Goal: Information Seeking & Learning: Compare options

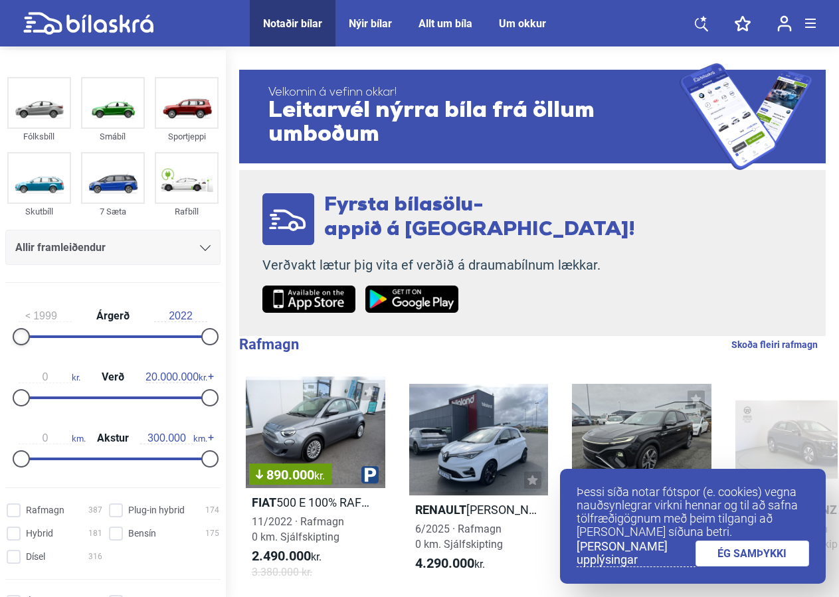
click at [19, 336] on div at bounding box center [21, 336] width 17 height 17
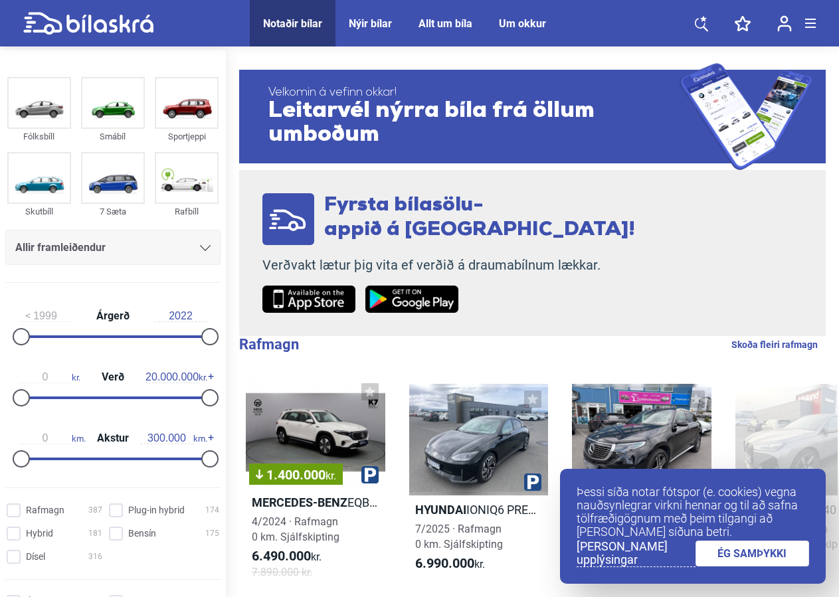
click at [63, 339] on div "1999 Árgerð 2022" at bounding box center [112, 324] width 215 height 61
drag, startPoint x: 63, startPoint y: 339, endPoint x: 161, endPoint y: 342, distance: 98.3
click at [161, 342] on div "1999 Árgerð 2022" at bounding box center [112, 324] width 215 height 61
click at [200, 245] on div at bounding box center [205, 247] width 11 height 11
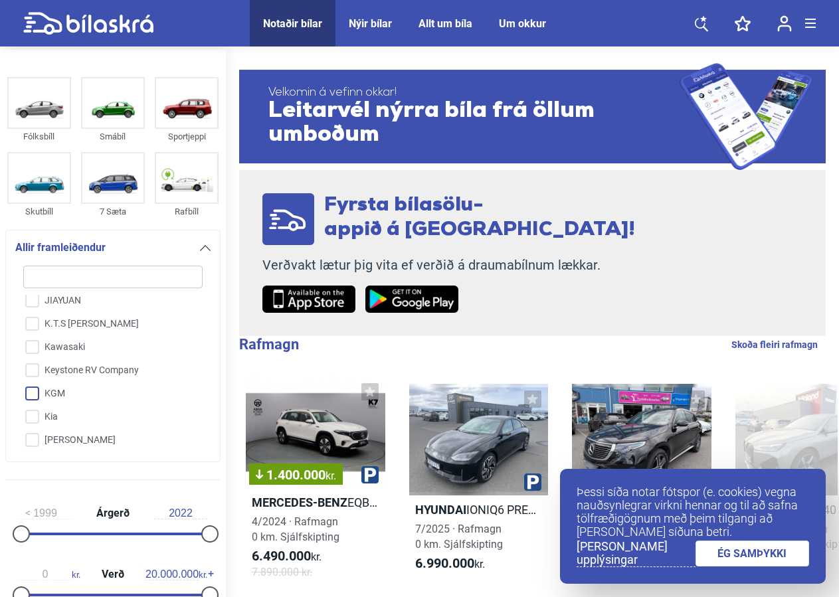
scroll to position [1475, 0]
click at [62, 416] on input "Kia" at bounding box center [104, 412] width 181 height 23
checkbox input "true"
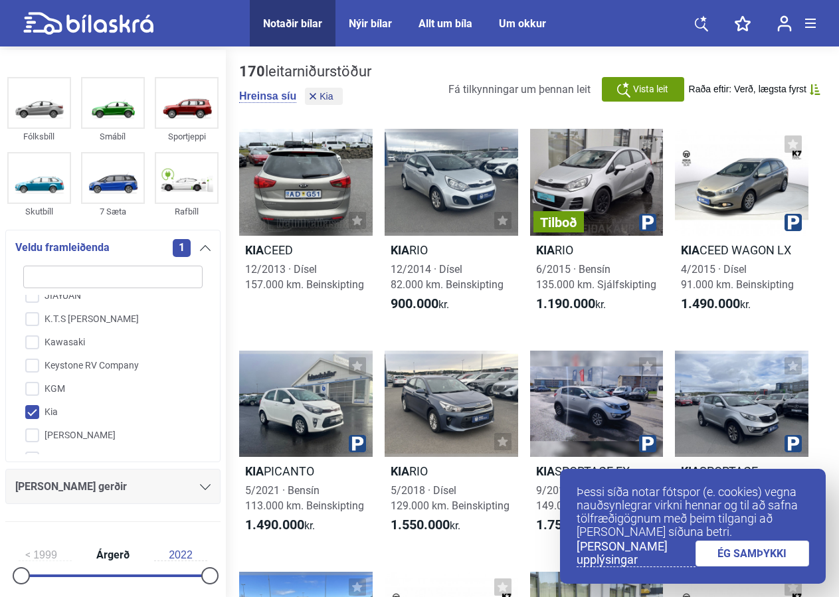
click at [200, 490] on icon at bounding box center [205, 487] width 11 height 6
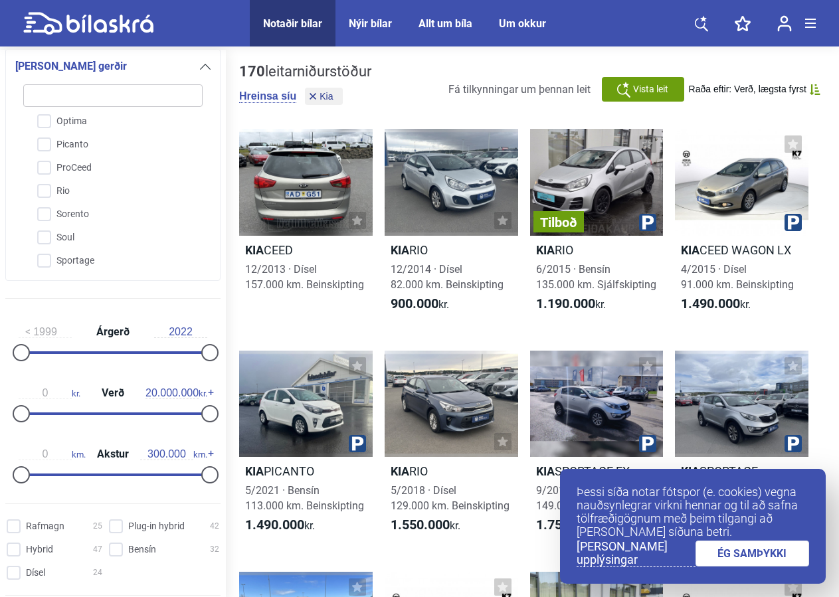
scroll to position [123, 0]
click at [102, 260] on input "Sportage" at bounding box center [104, 258] width 181 height 23
checkbox input "true"
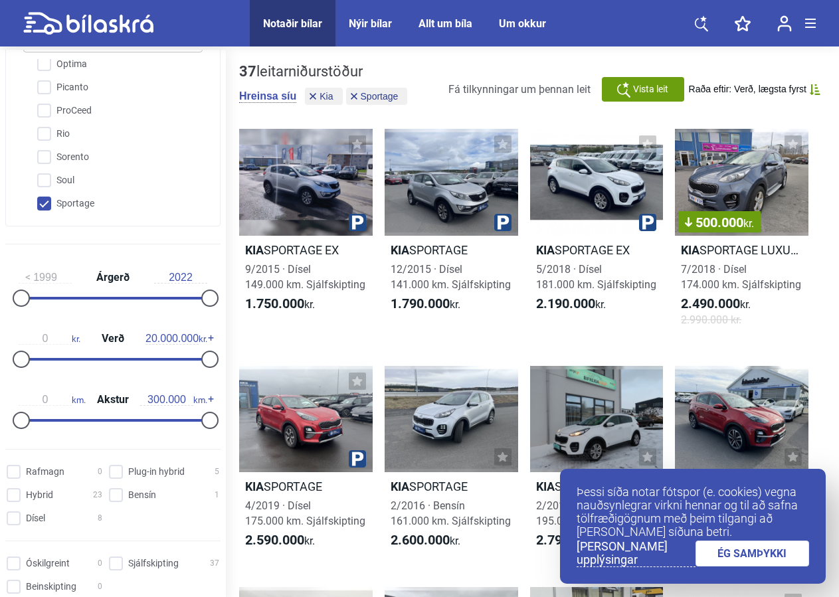
scroll to position [480, 0]
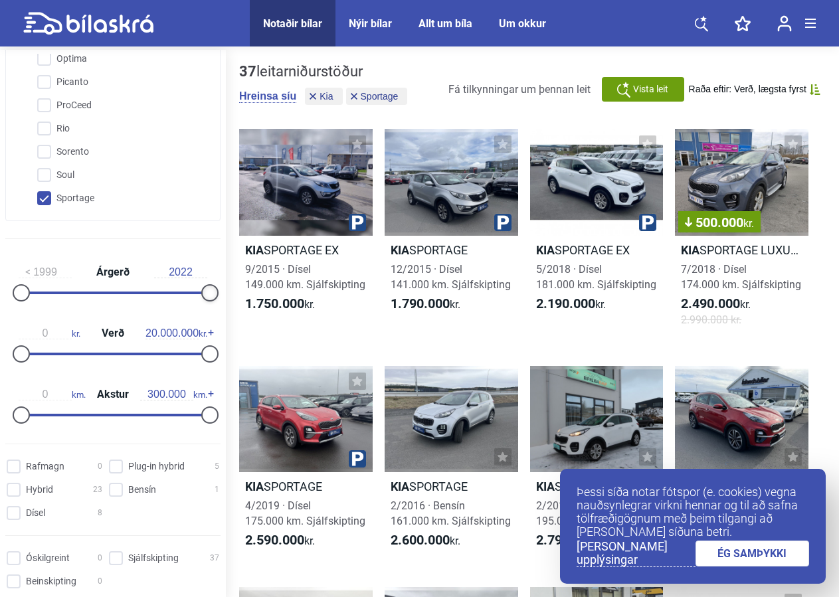
click at [201, 297] on div at bounding box center [209, 292] width 17 height 17
click at [184, 294] on div at bounding box center [113, 293] width 189 height 3
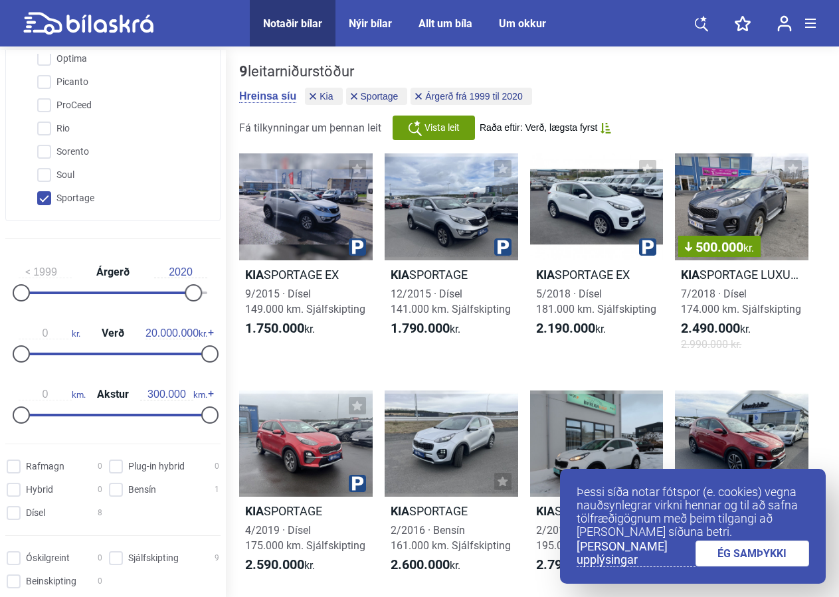
click at [197, 296] on div "1999 Árgerð 2020" at bounding box center [112, 280] width 215 height 61
type input "2022"
drag, startPoint x: 185, startPoint y: 296, endPoint x: 211, endPoint y: 298, distance: 26.6
click at [211, 298] on div "1999 Árgerð 2022 0 kr. Verð 20.000.000 kr. 0 km. Akstur 300.000 km." at bounding box center [113, 341] width 226 height 183
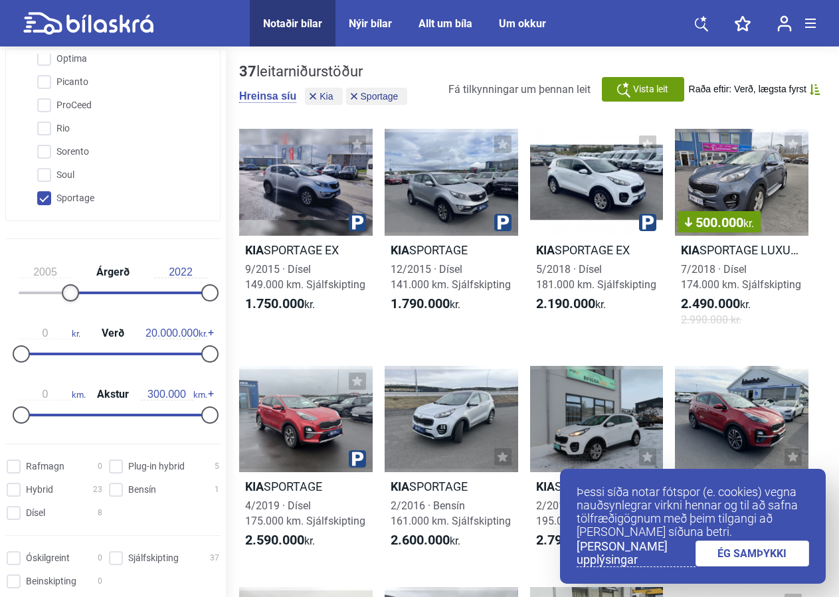
drag, startPoint x: 27, startPoint y: 294, endPoint x: 72, endPoint y: 298, distance: 45.4
click at [72, 298] on div at bounding box center [70, 292] width 17 height 17
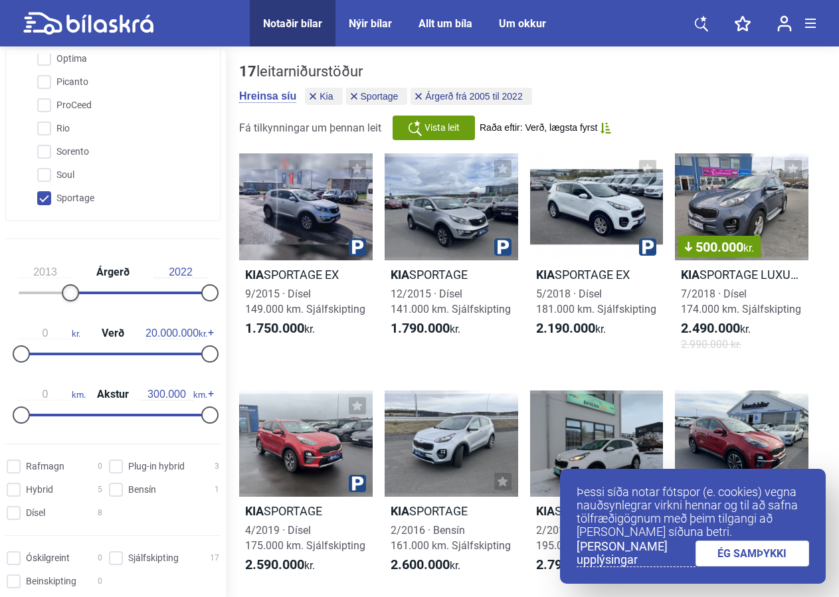
type input "2014"
drag, startPoint x: 65, startPoint y: 294, endPoint x: 134, endPoint y: 304, distance: 69.7
click at [136, 302] on div at bounding box center [144, 292] width 17 height 17
drag, startPoint x: 194, startPoint y: 361, endPoint x: 131, endPoint y: 353, distance: 63.6
click at [134, 353] on div at bounding box center [142, 353] width 17 height 17
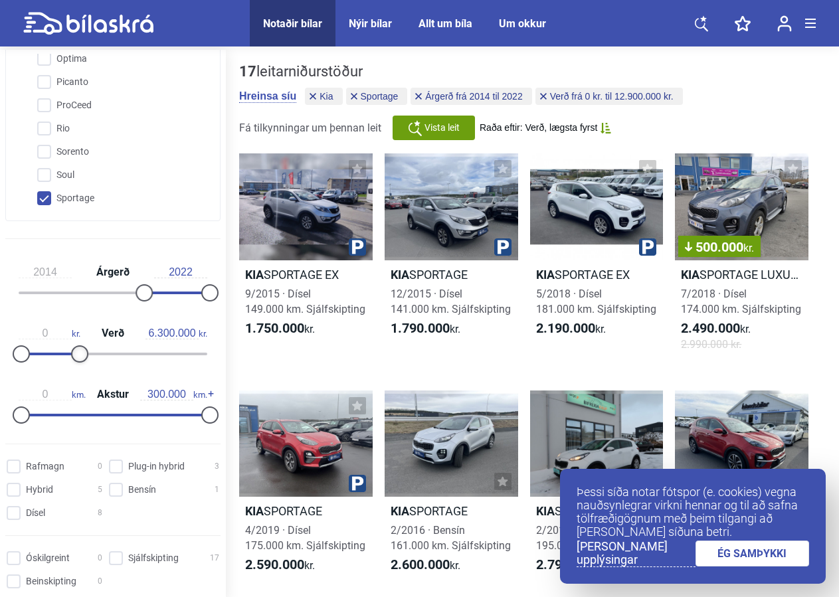
type input "6.400.000"
drag, startPoint x: 134, startPoint y: 350, endPoint x: 75, endPoint y: 349, distance: 58.5
click at [75, 349] on div "0 kr. Verð 6.400.000 kr." at bounding box center [112, 341] width 215 height 61
type input "100.000"
drag, startPoint x: 206, startPoint y: 422, endPoint x: 86, endPoint y: 409, distance: 120.3
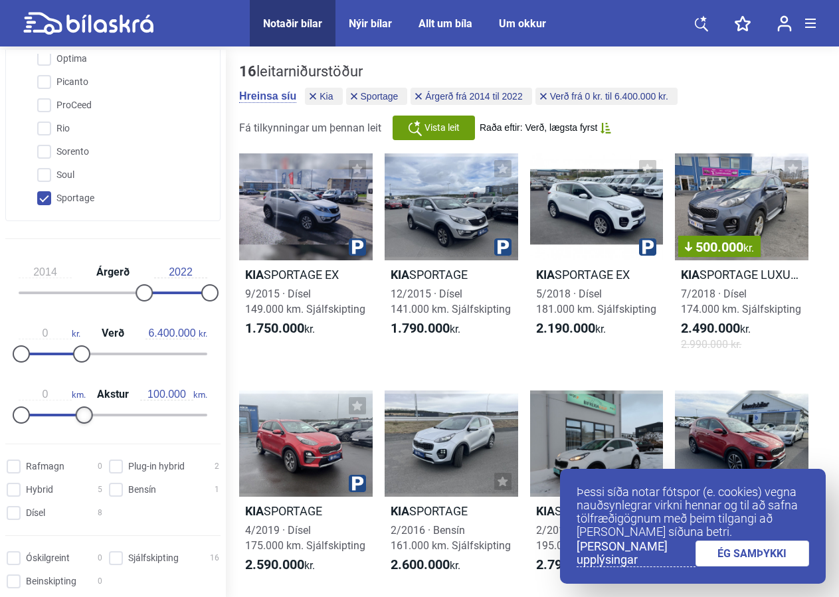
click at [86, 409] on div "0 km. Akstur 100.000 km." at bounding box center [112, 402] width 215 height 61
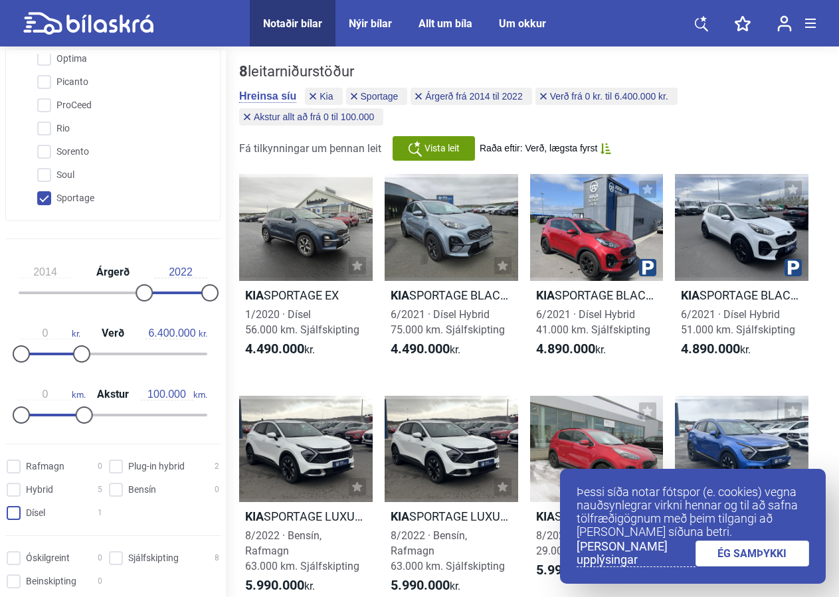
click at [18, 518] on input "Dísel 1" at bounding box center [57, 514] width 96 height 14
checkbox input "true"
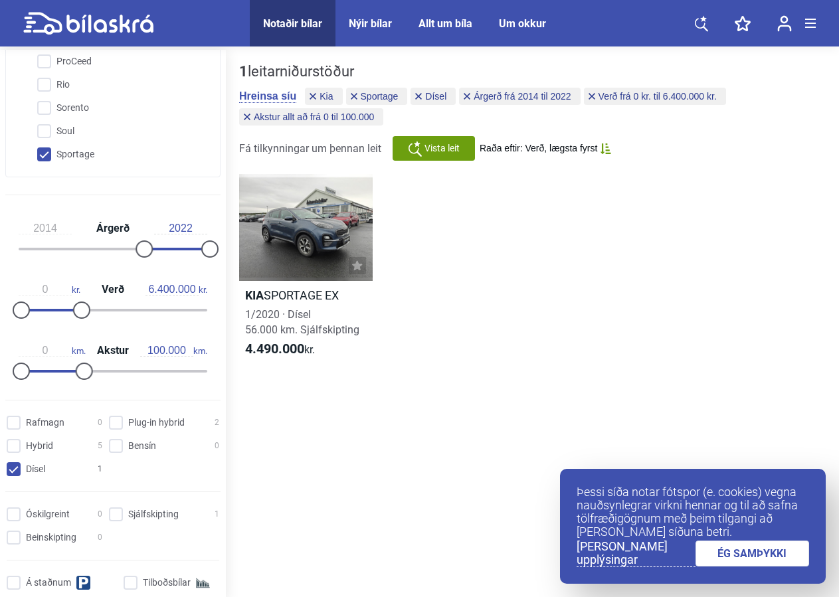
scroll to position [540, 0]
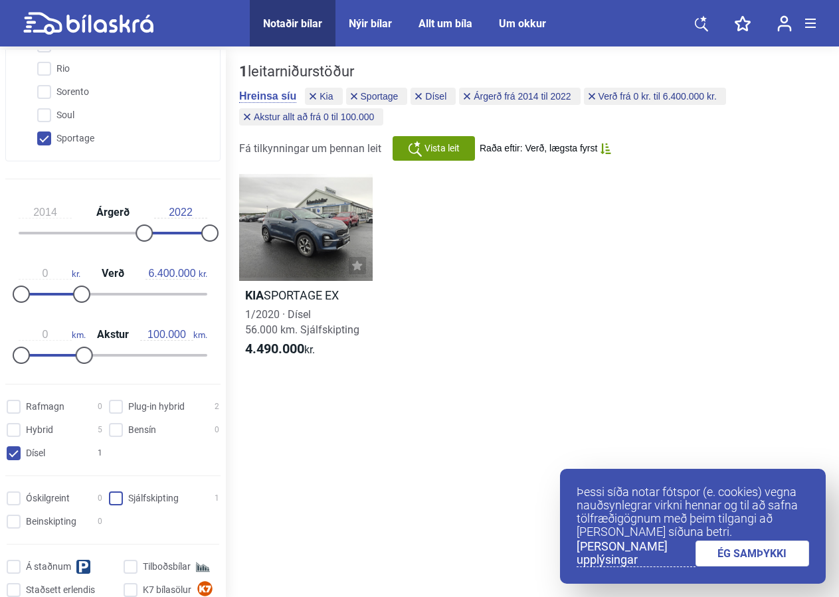
click at [114, 502] on input "Sjálfskipting 1" at bounding box center [166, 499] width 110 height 14
checkbox input "true"
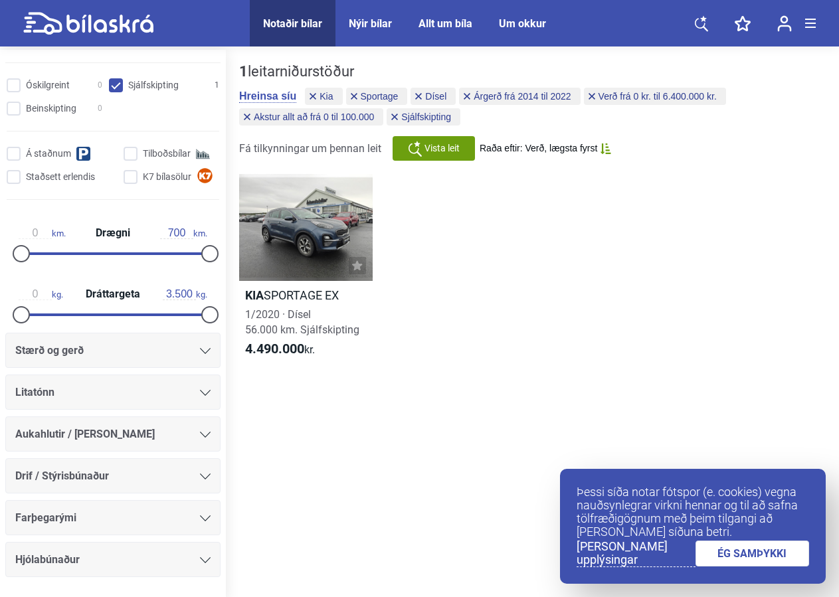
scroll to position [959, 0]
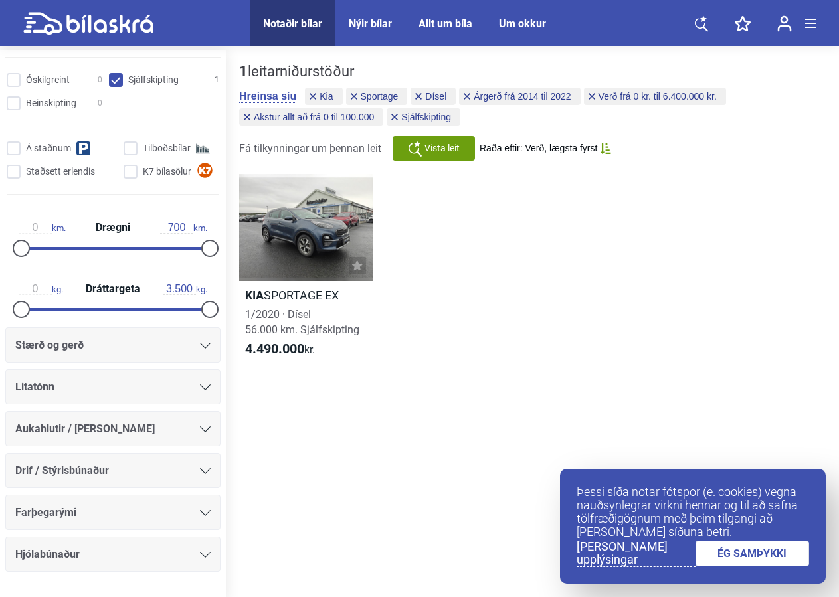
click at [200, 432] on icon at bounding box center [205, 429] width 11 height 6
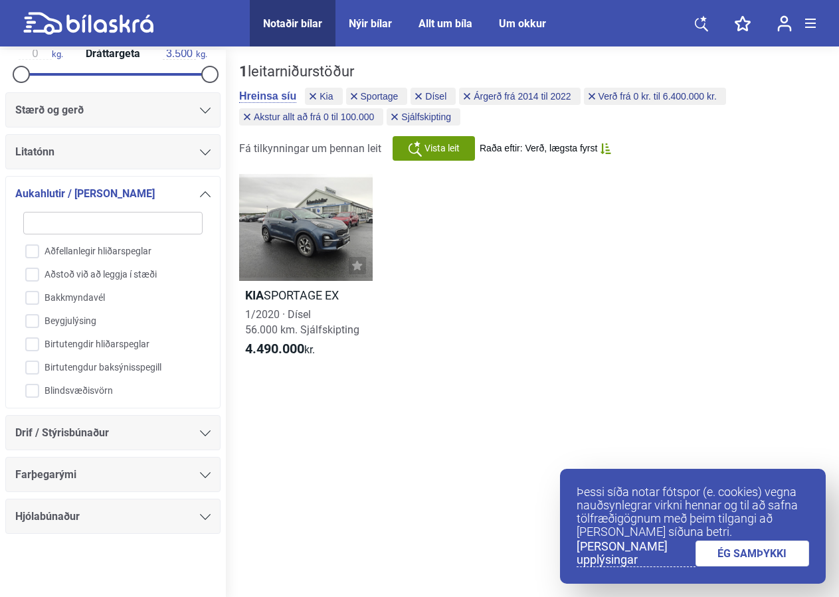
scroll to position [199, 0]
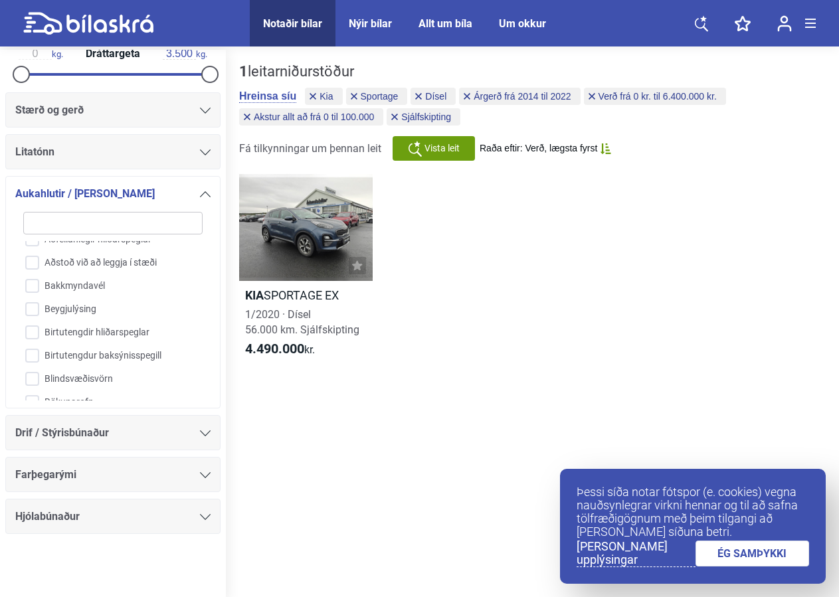
click at [185, 395] on div "18" dekk 360° myndavél 360° nálgunarvarar Akreinavari Auka bensíntankur Auka ga…" at bounding box center [113, 320] width 186 height 159
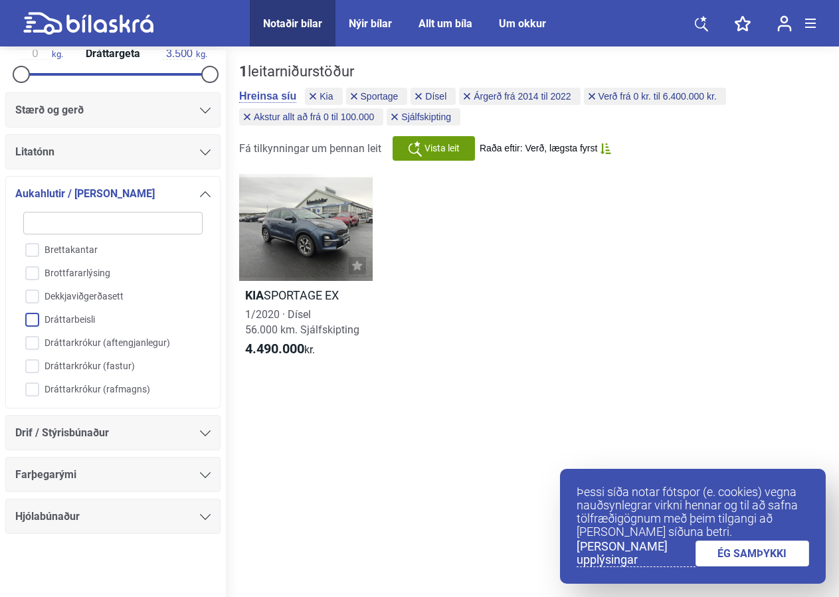
click at [33, 332] on input "Dráttarbeisli" at bounding box center [104, 320] width 181 height 23
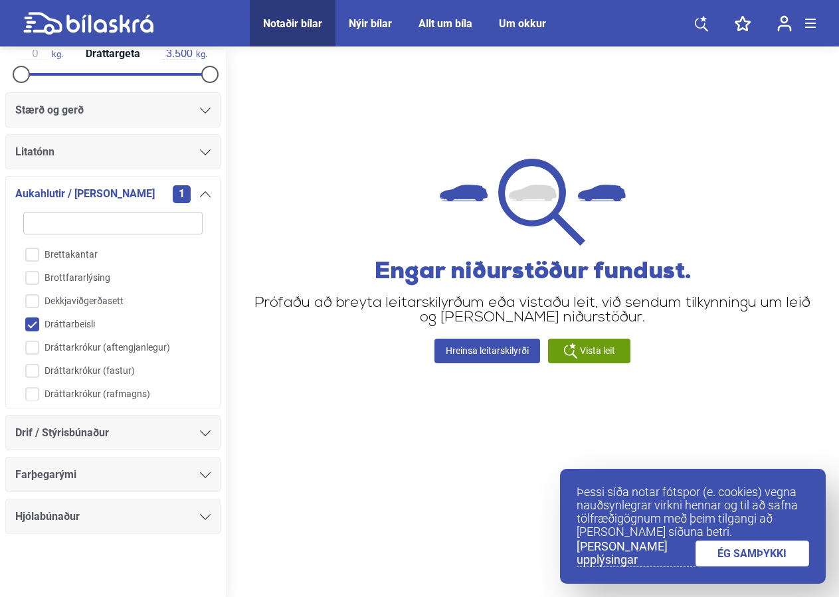
scroll to position [418, 0]
click at [35, 335] on input "Dráttarbeisli" at bounding box center [104, 323] width 181 height 23
checkbox input "false"
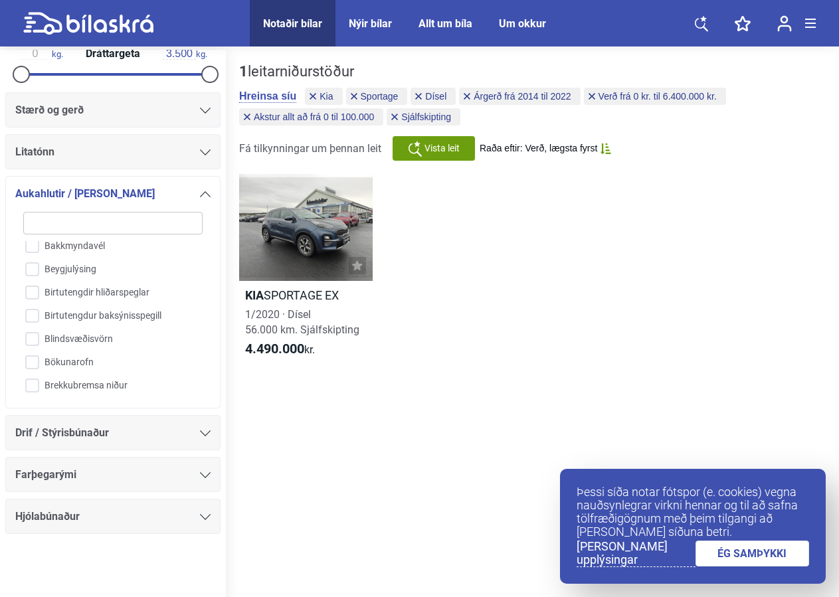
drag, startPoint x: 188, startPoint y: 244, endPoint x: 190, endPoint y: 252, distance: 7.6
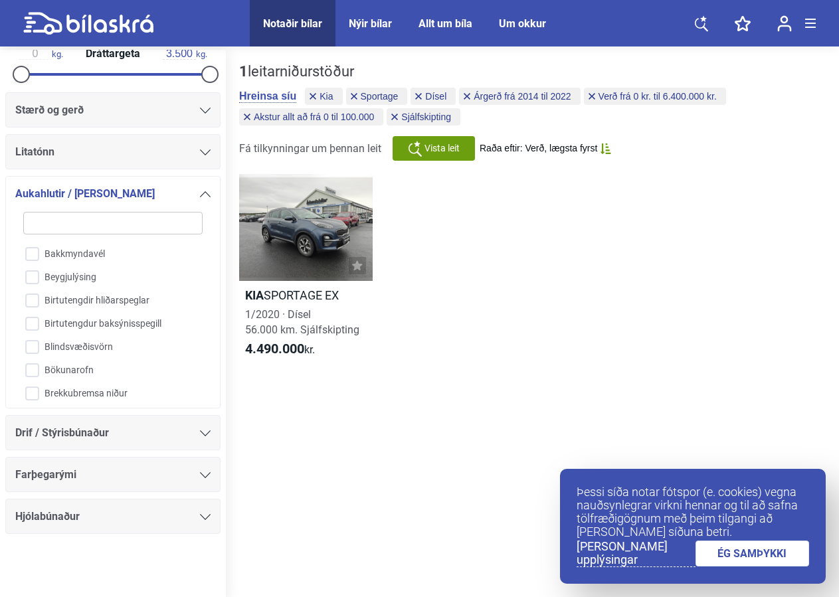
scroll to position [229, 0]
click at [195, 212] on div "18" dekk 360° myndavél 360° nálgunarvarar Akreinavari Auka bensíntankur Auka ga…" at bounding box center [112, 301] width 195 height 197
click at [200, 195] on icon at bounding box center [205, 194] width 11 height 6
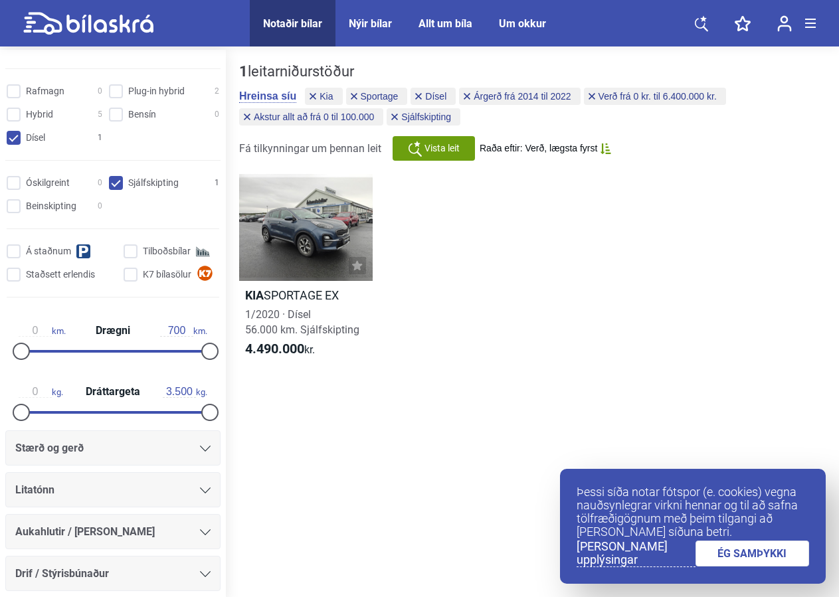
scroll to position [845, 0]
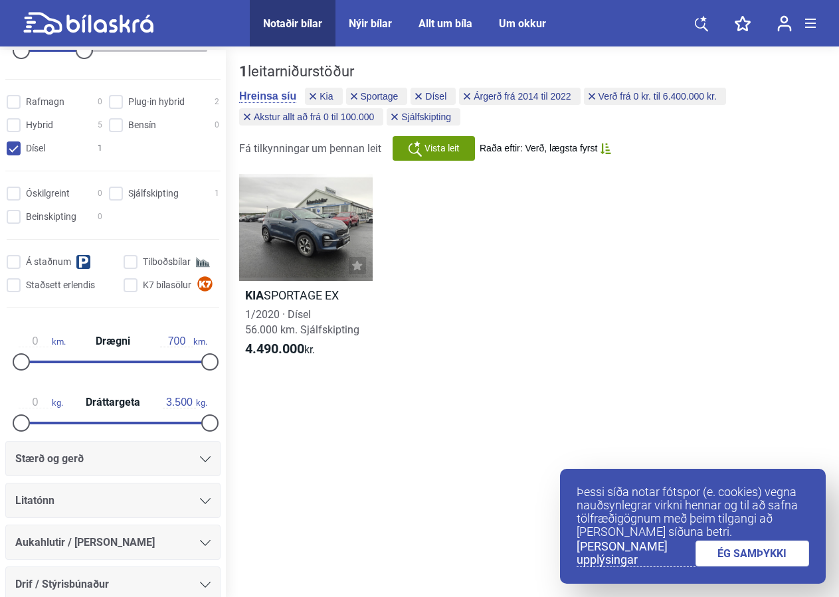
checkbox input "false"
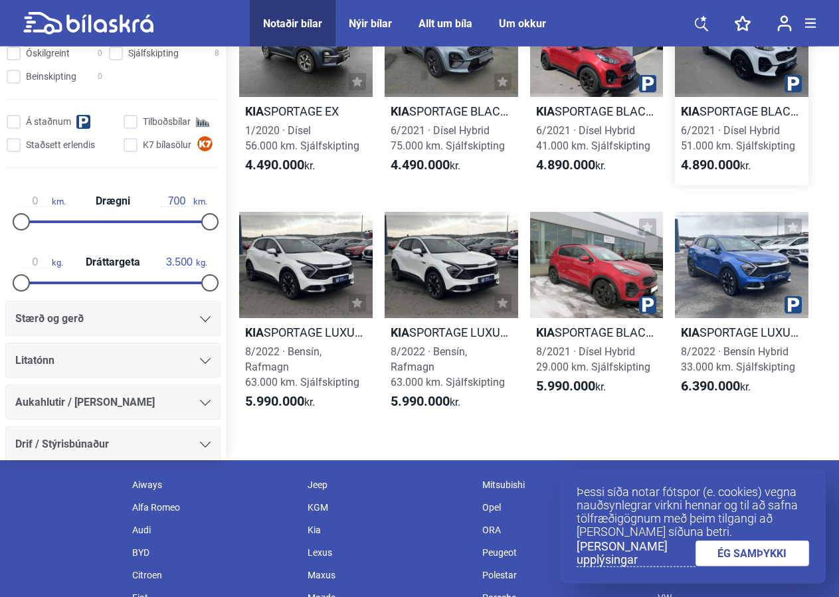
scroll to position [203, 0]
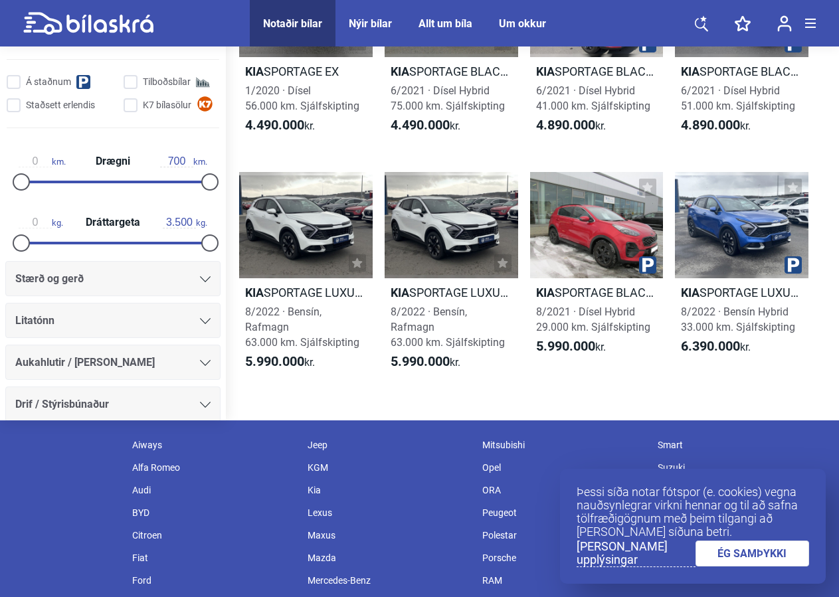
type input "300.000"
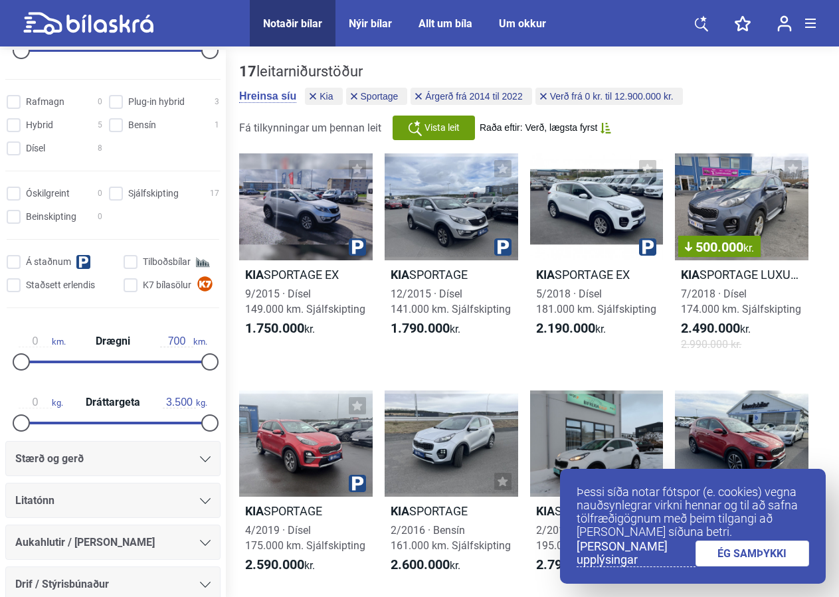
type input "20.000.000"
type input "1999"
type input "2022"
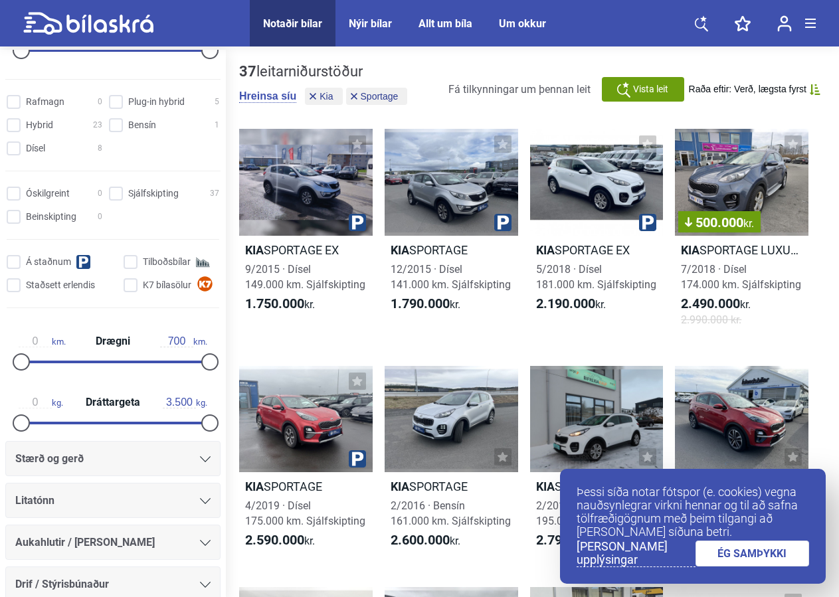
checkbox input "false"
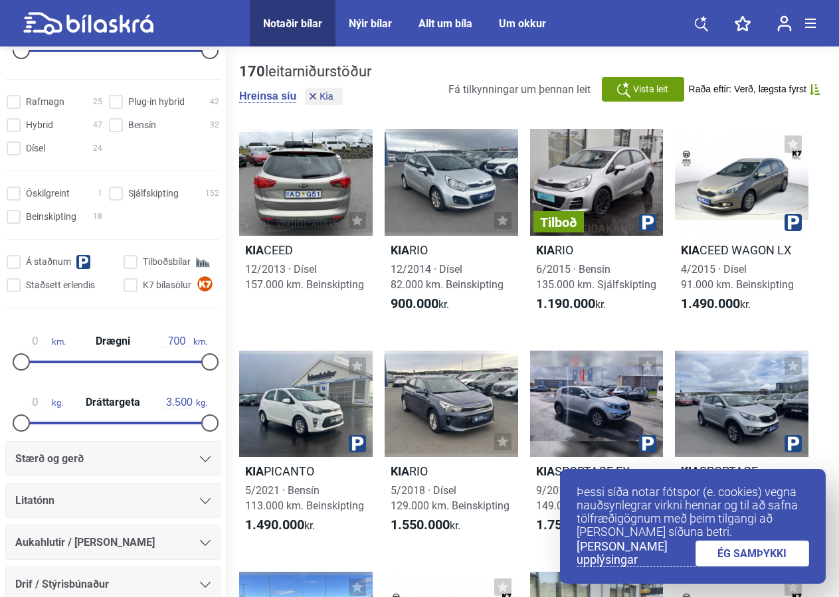
checkbox input "false"
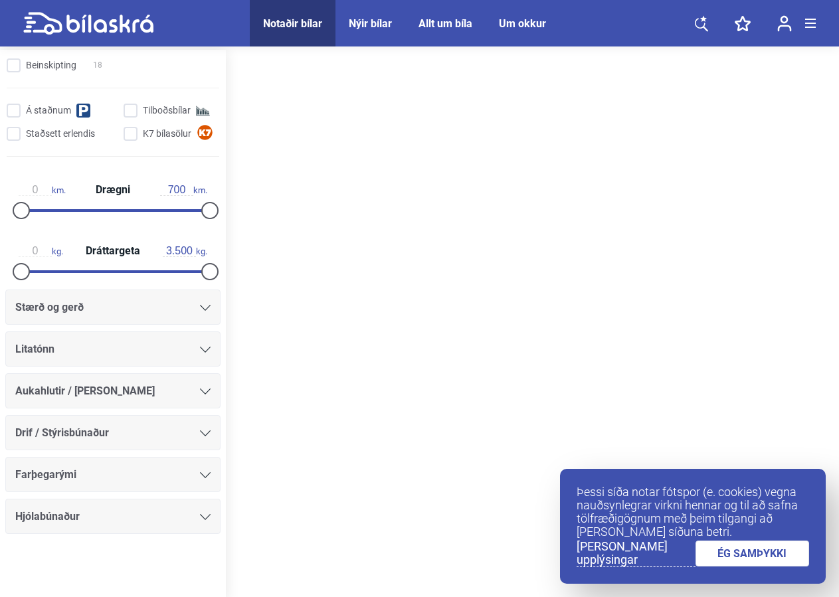
scroll to position [605, 0]
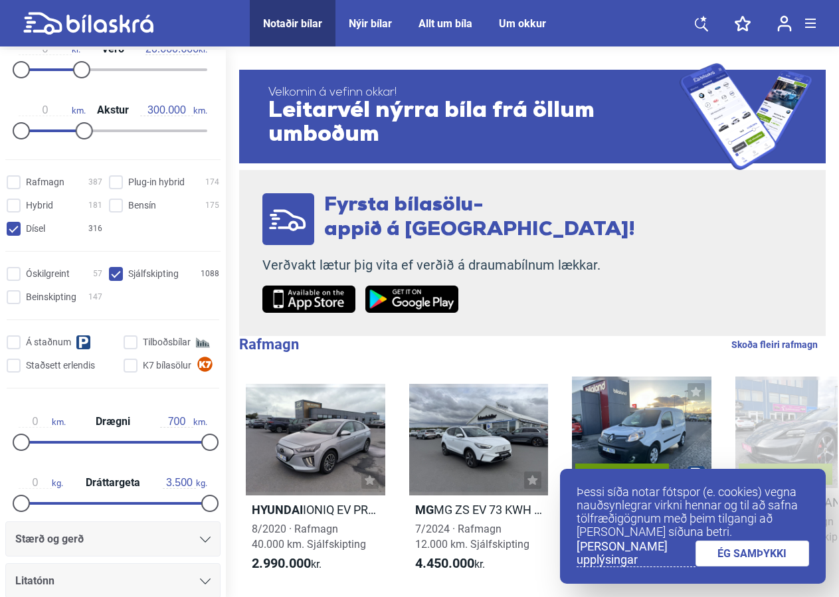
type input "2014"
type input "6.400.000"
type input "100.000"
checkbox input "true"
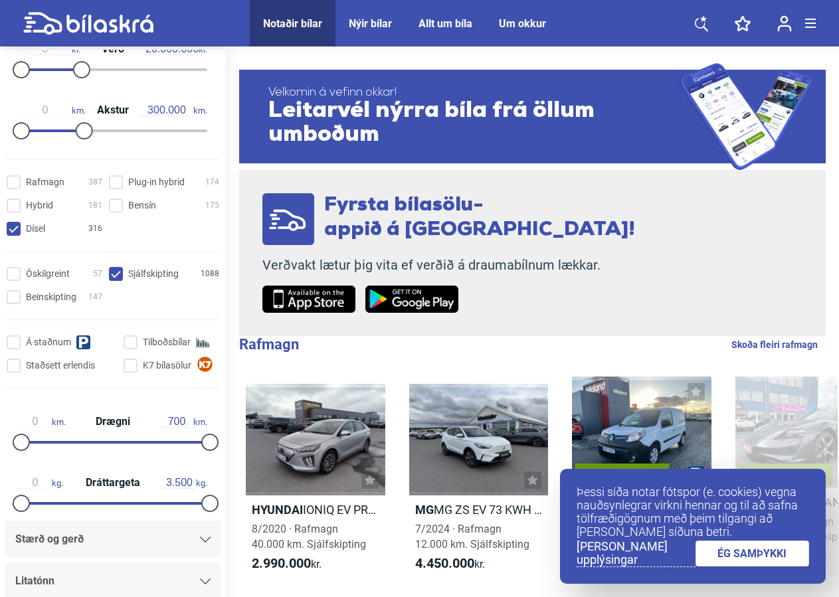
checkbox input "true"
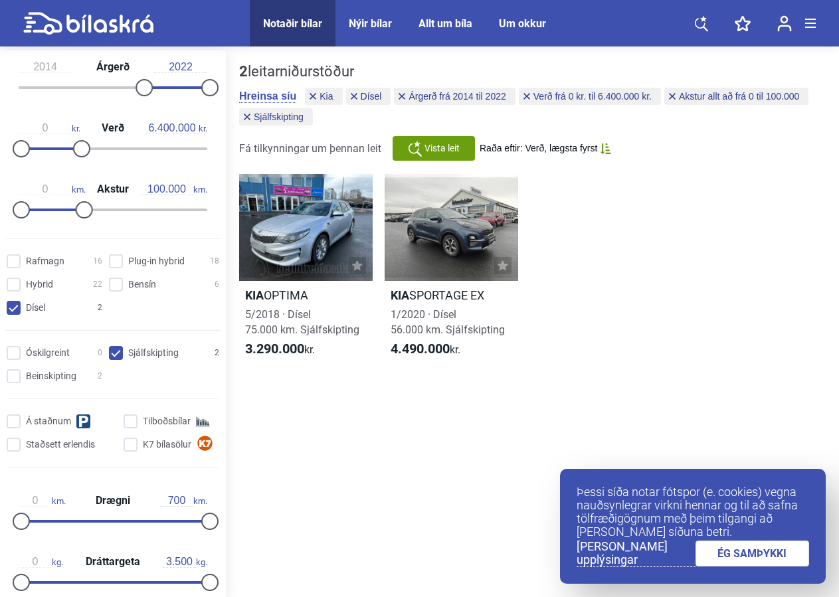
scroll to position [845, 0]
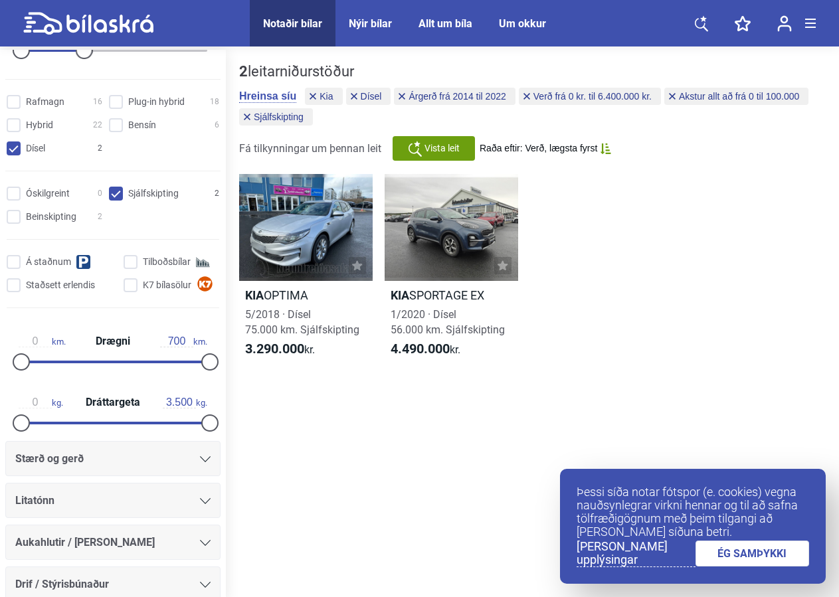
checkbox input "true"
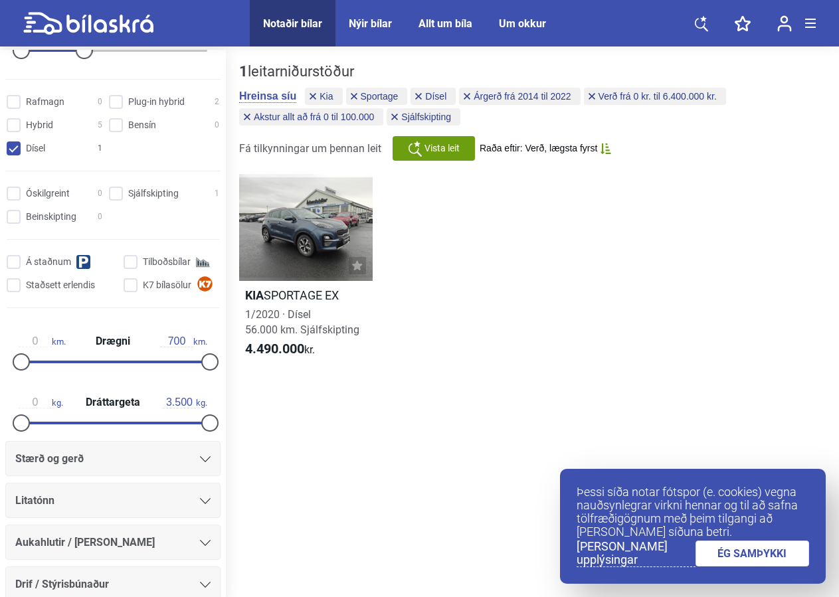
checkbox input "false"
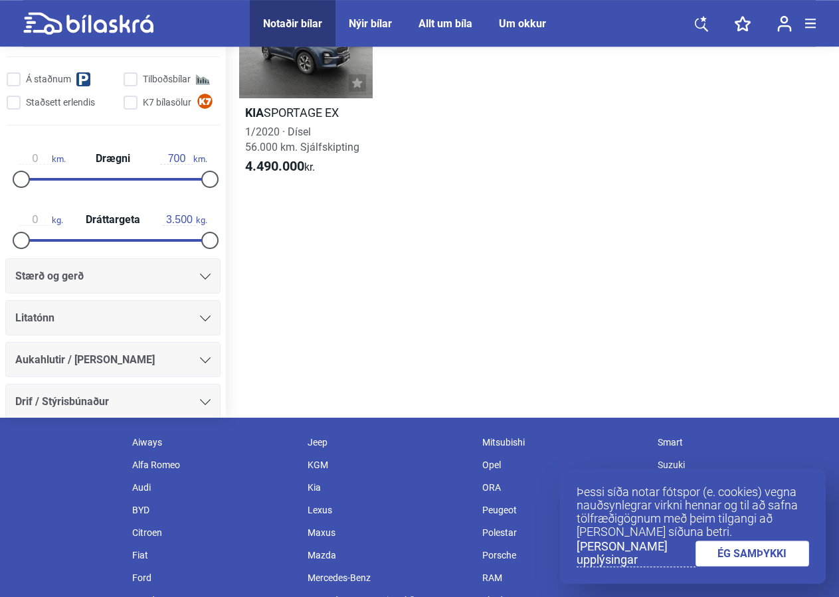
scroll to position [197, 0]
